Goal: Information Seeking & Learning: Learn about a topic

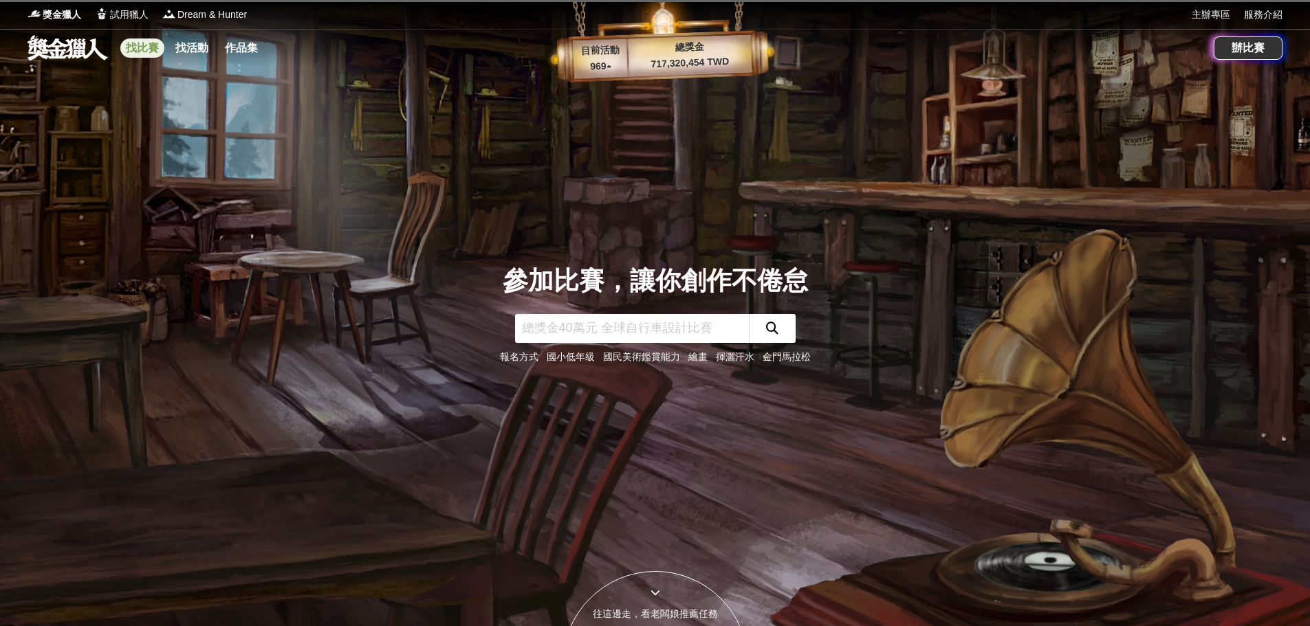
click at [153, 42] on link "找比賽" at bounding box center [142, 48] width 44 height 19
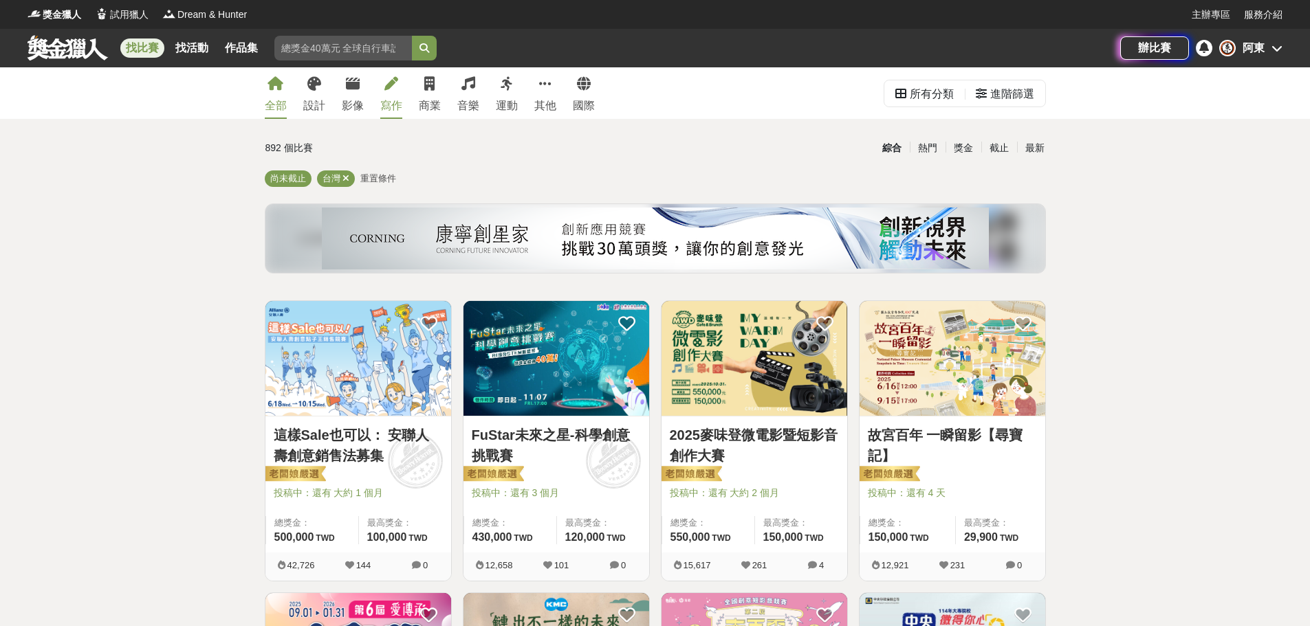
click at [386, 107] on div "寫作" at bounding box center [391, 106] width 22 height 17
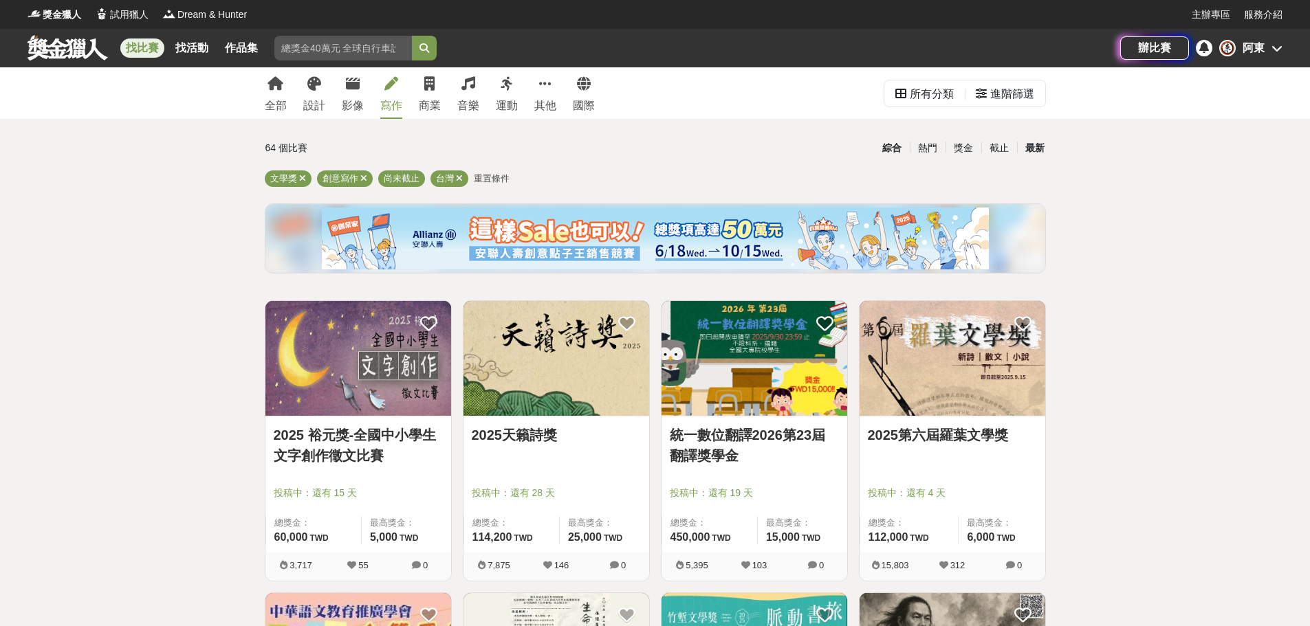
click at [1037, 151] on div "最新" at bounding box center [1035, 148] width 36 height 24
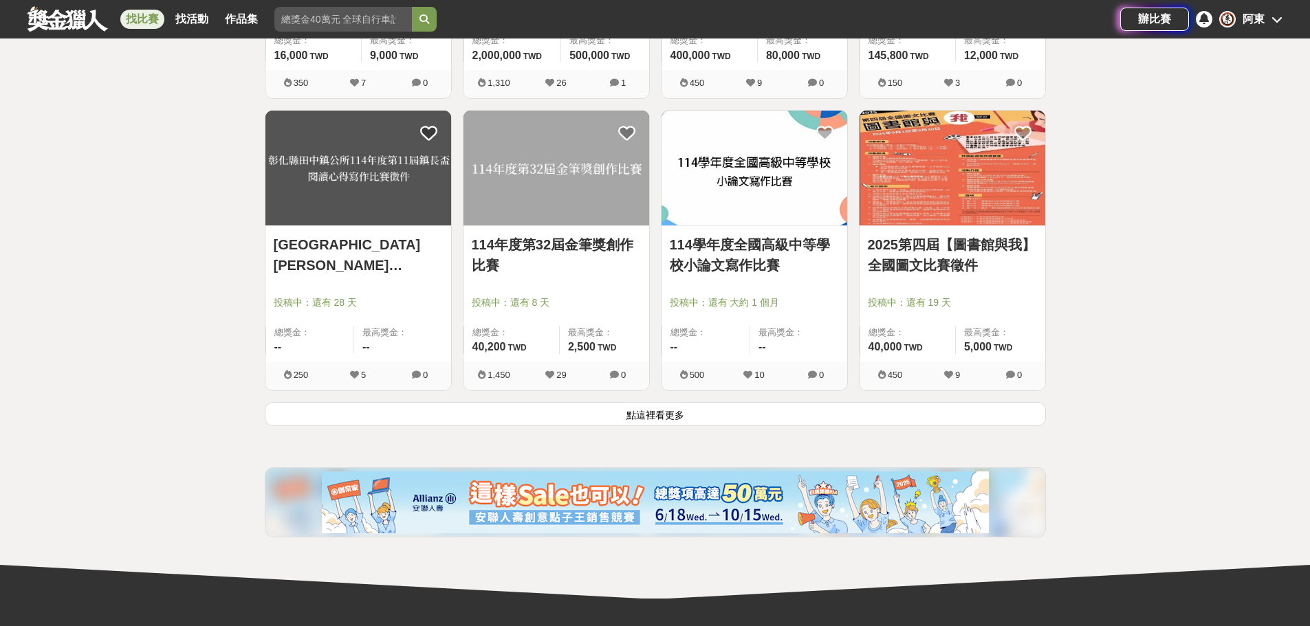
scroll to position [1815, 0]
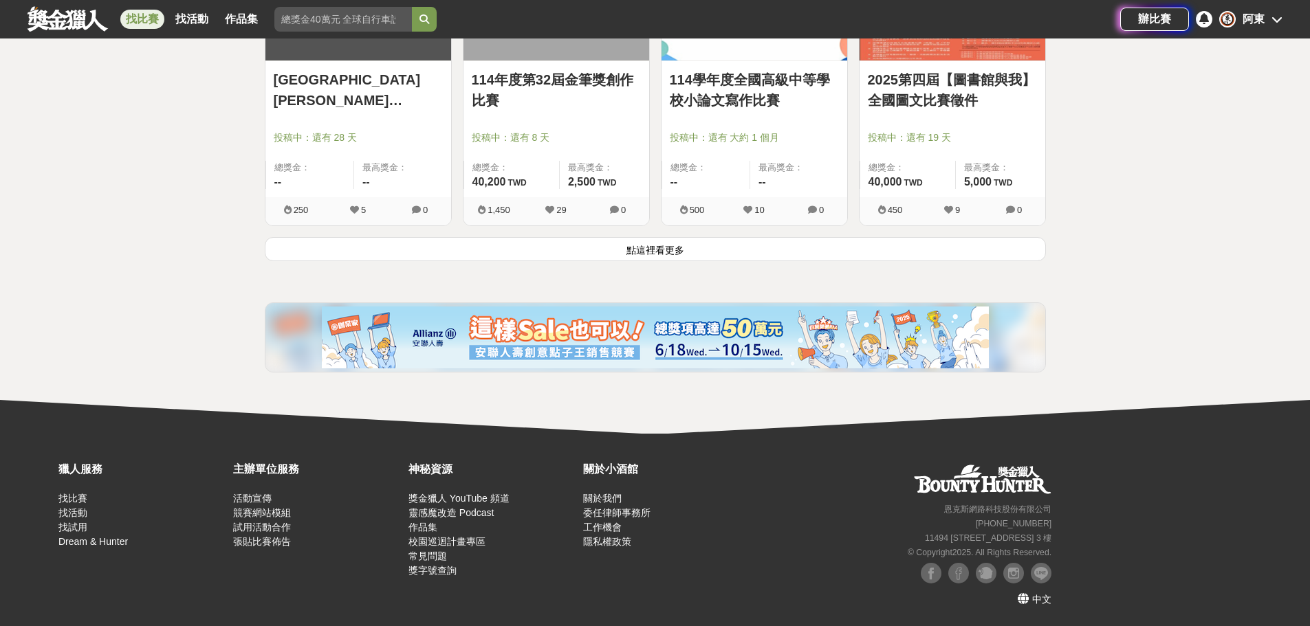
click at [679, 256] on button "點這裡看更多" at bounding box center [655, 249] width 781 height 24
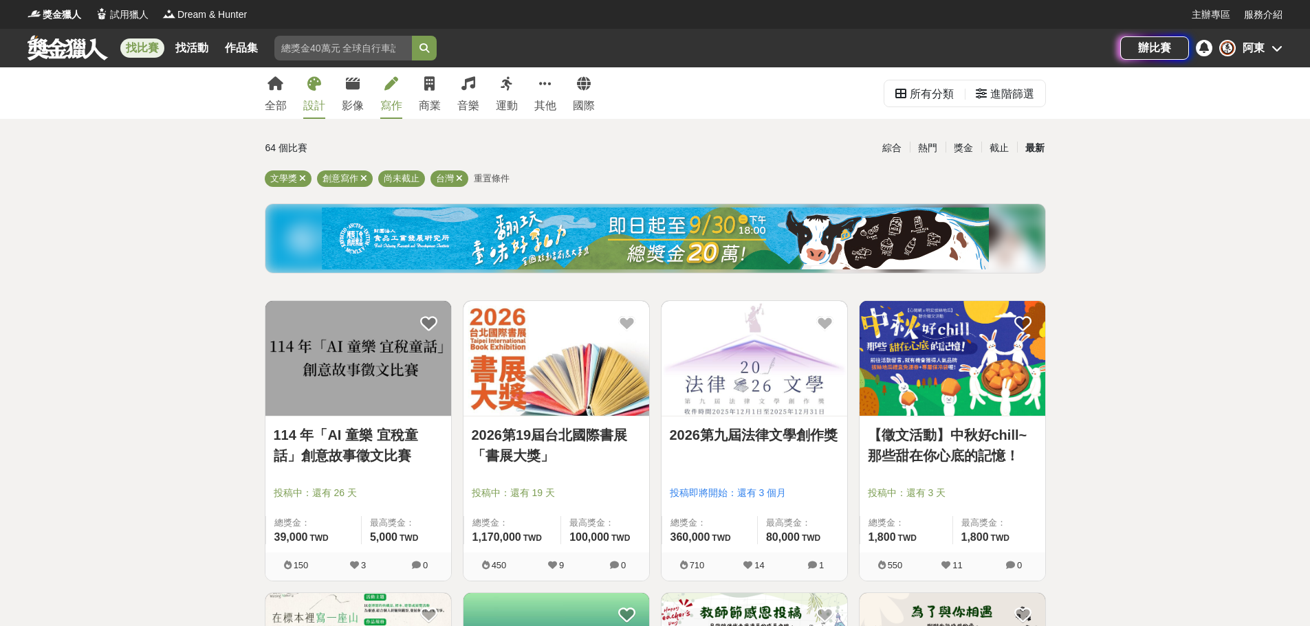
click at [315, 108] on div "設計" at bounding box center [314, 106] width 22 height 17
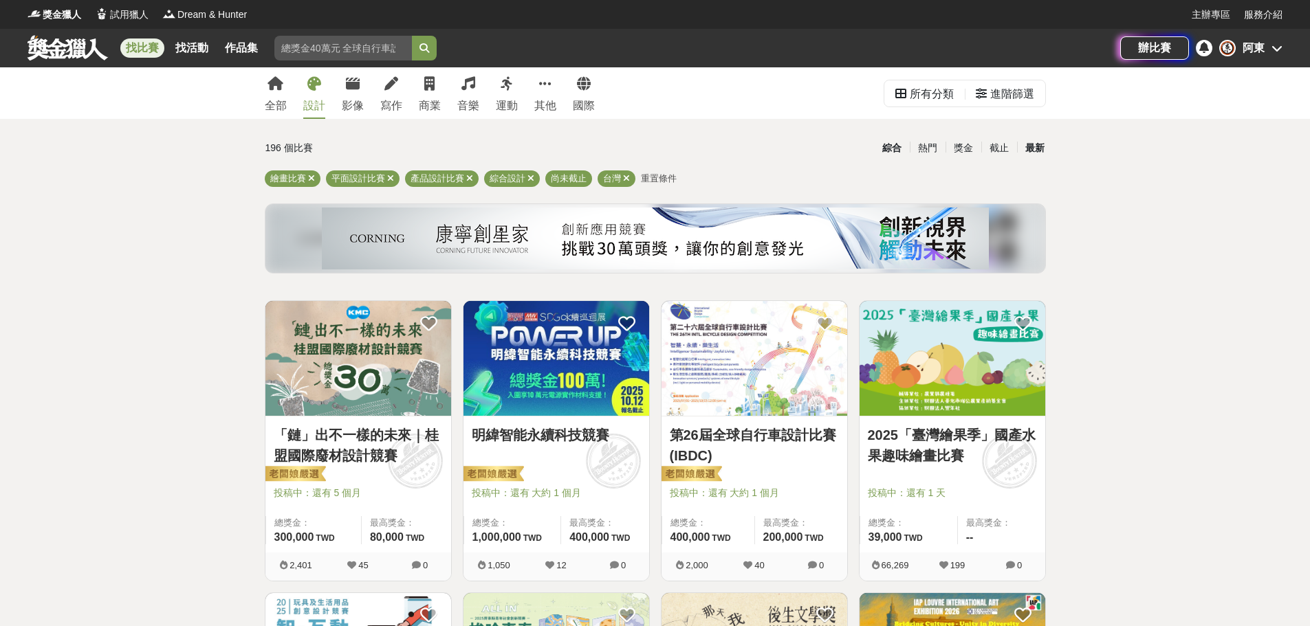
click at [1039, 148] on div "最新" at bounding box center [1035, 148] width 36 height 24
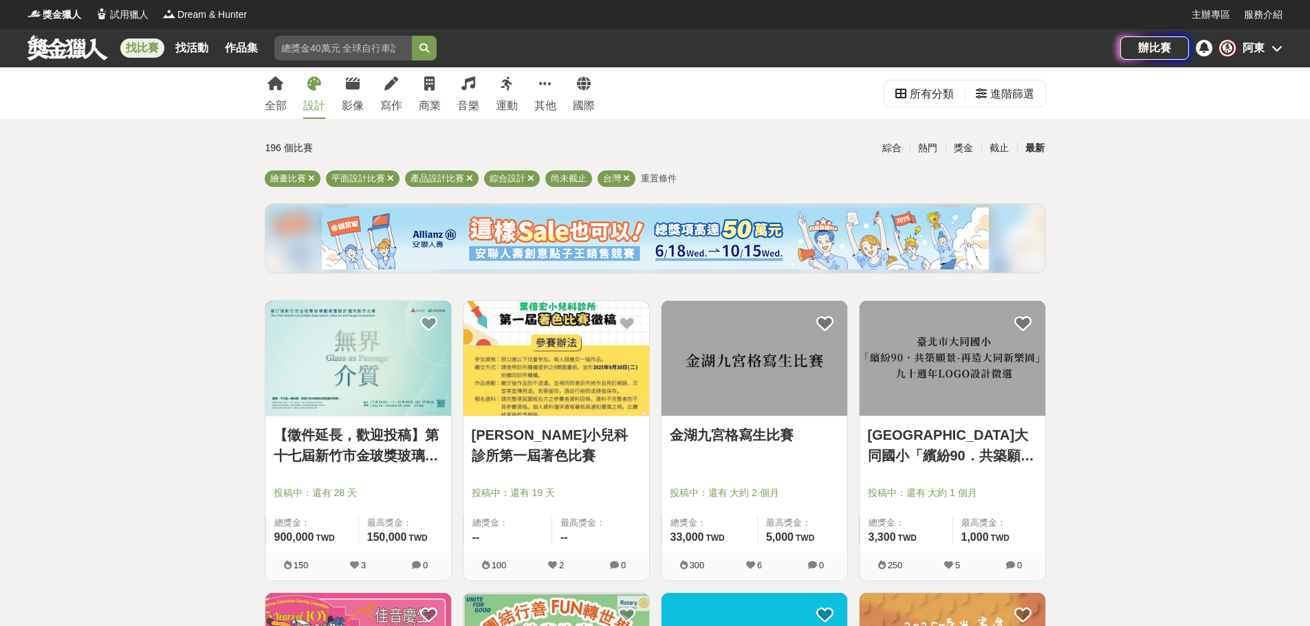
click at [1040, 145] on div "最新" at bounding box center [1035, 148] width 36 height 24
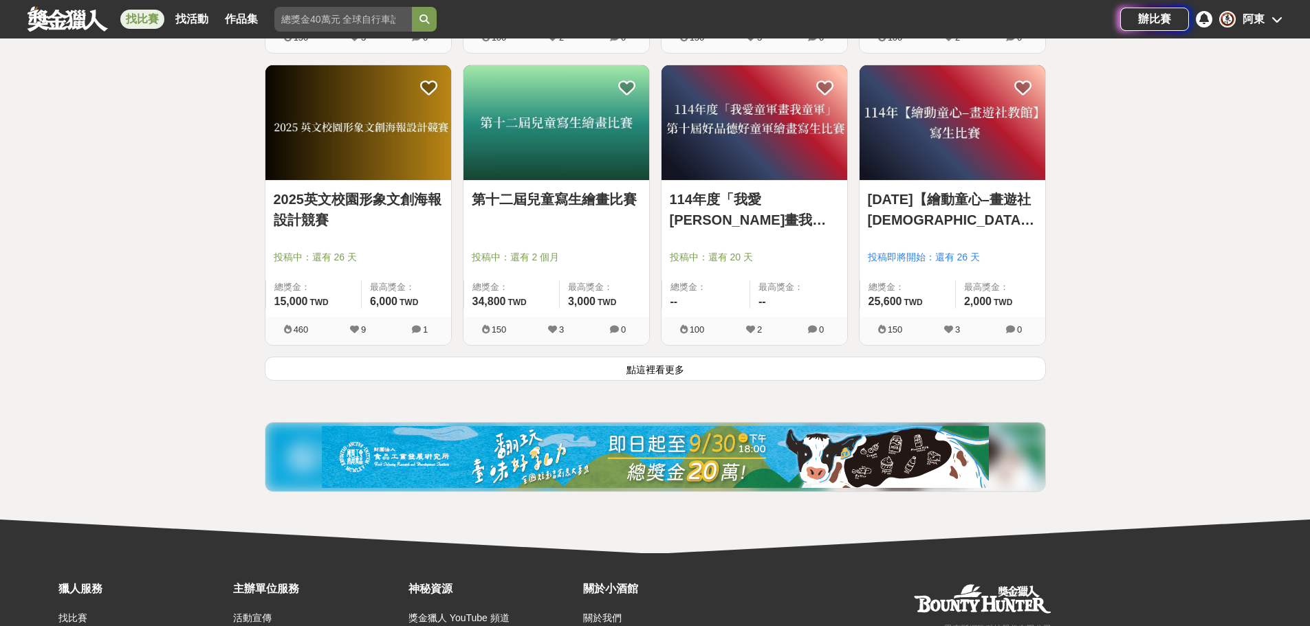
scroll to position [1815, 0]
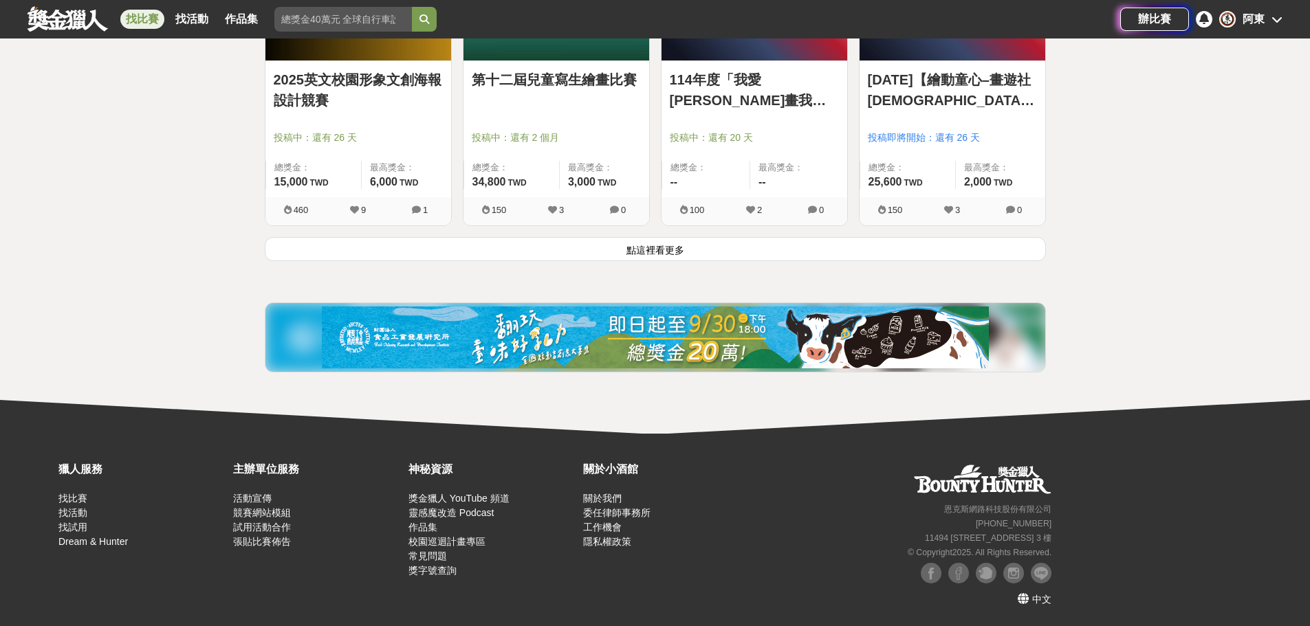
click at [642, 248] on button "點這裡看更多" at bounding box center [655, 249] width 781 height 24
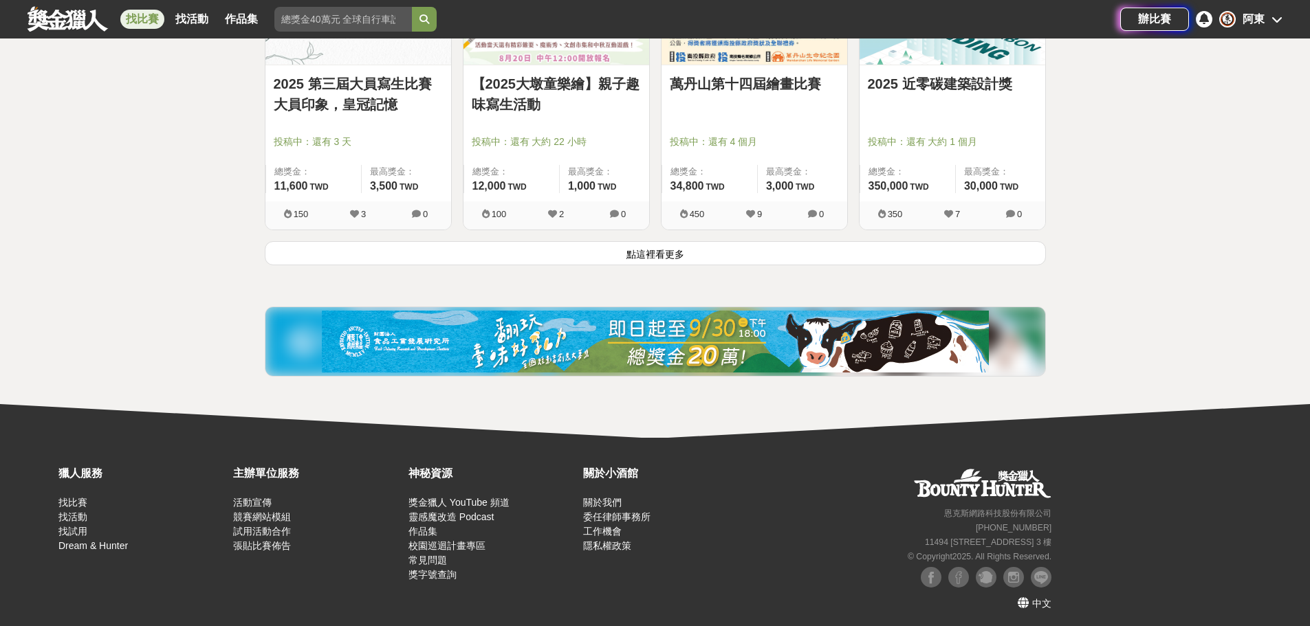
scroll to position [3567, 0]
